Goal: Task Accomplishment & Management: Manage account settings

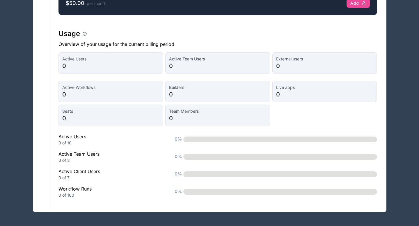
scroll to position [458, 0]
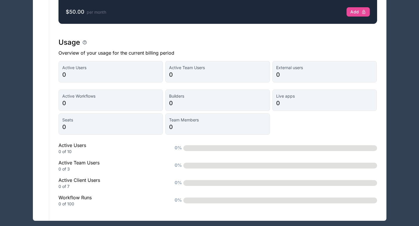
scroll to position [453, 0]
